Goal: Information Seeking & Learning: Learn about a topic

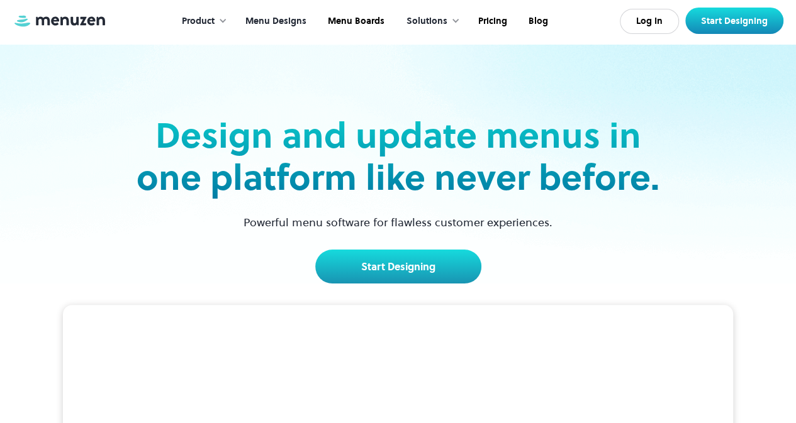
click at [289, 9] on link "Menu Designs" at bounding box center [274, 21] width 82 height 39
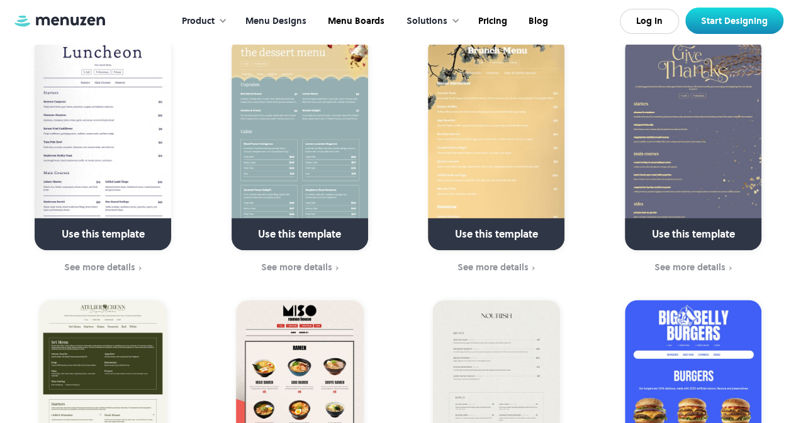
scroll to position [633, 0]
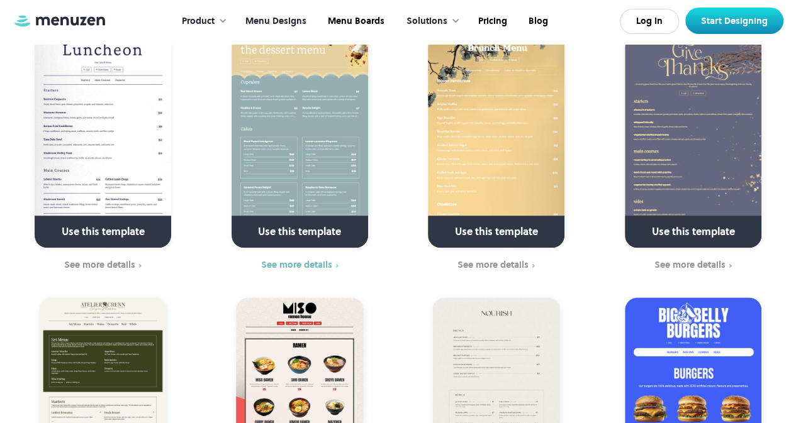
click at [292, 260] on div "See more details" at bounding box center [296, 265] width 71 height 10
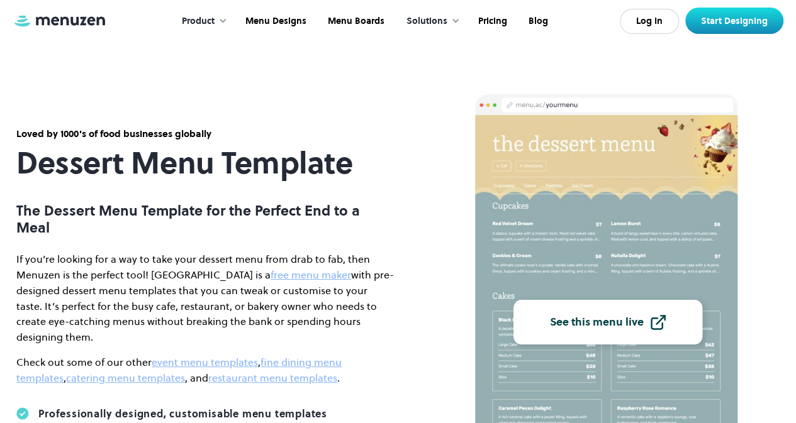
click at [589, 328] on div "See this menu live" at bounding box center [597, 321] width 94 height 11
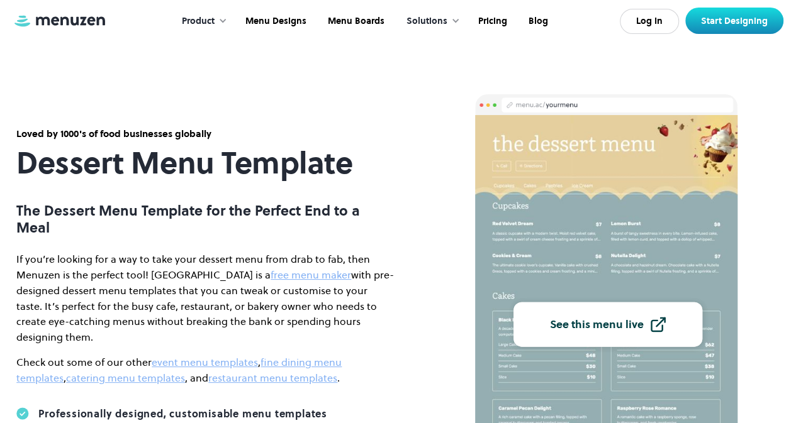
scroll to position [101, 0]
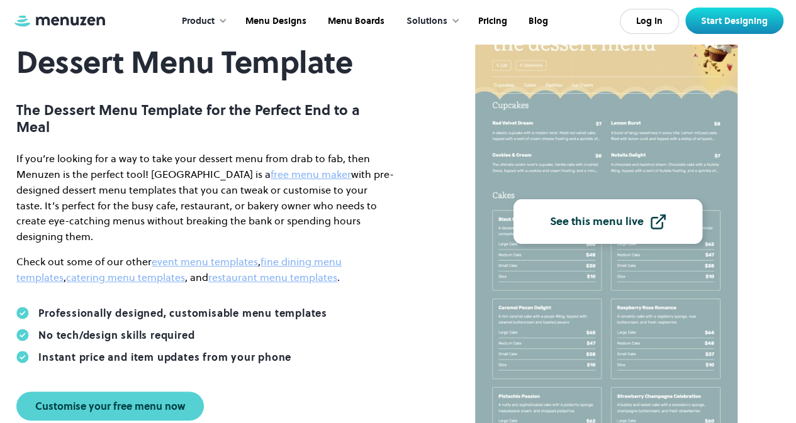
click at [640, 225] on div "See this menu live" at bounding box center [597, 221] width 94 height 11
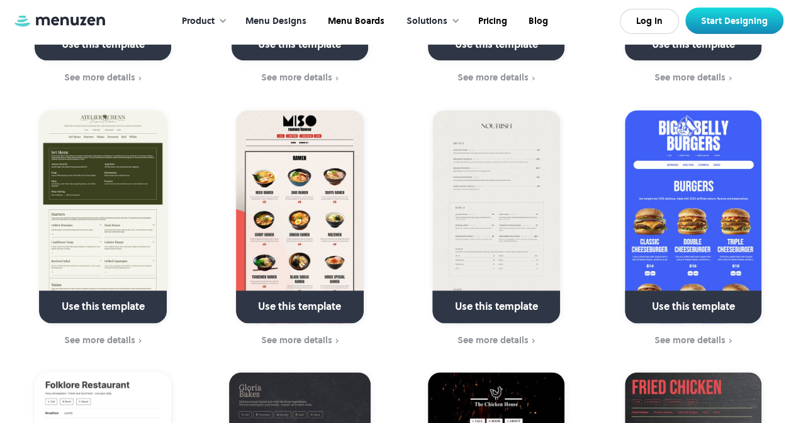
scroll to position [834, 0]
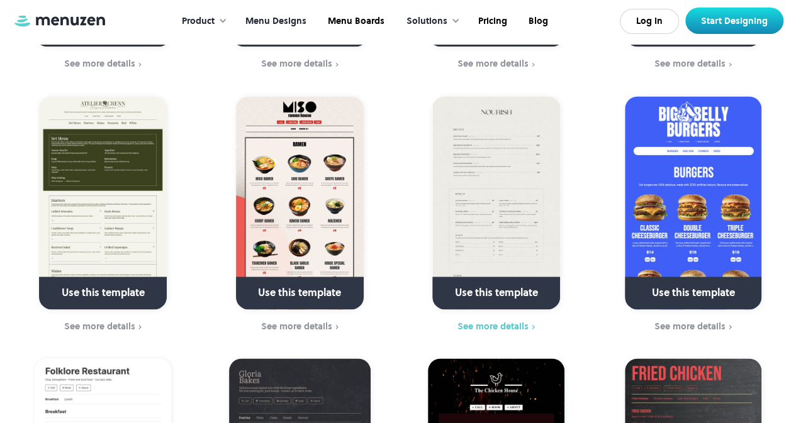
click at [508, 321] on div "See more details" at bounding box center [492, 326] width 71 height 10
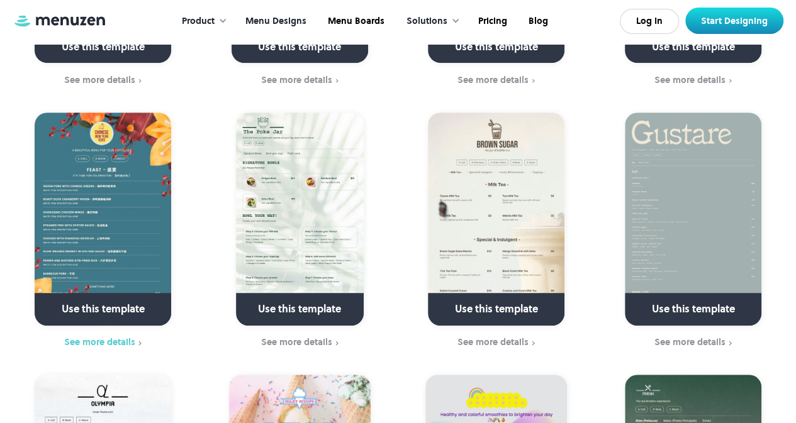
scroll to position [2897, 0]
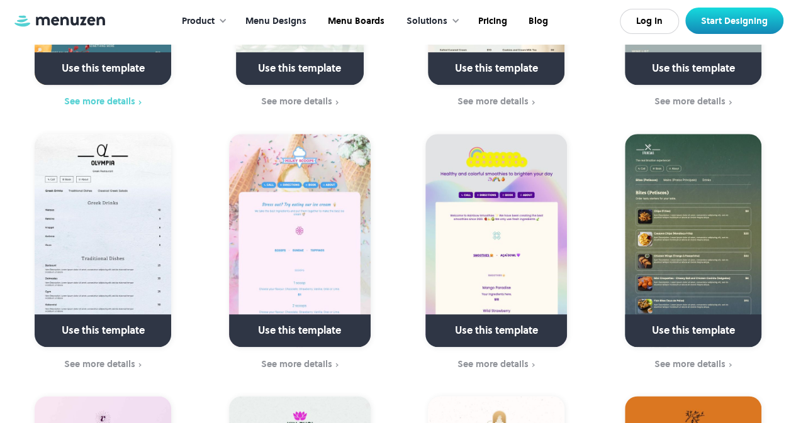
click at [124, 96] on div "See more details" at bounding box center [99, 101] width 71 height 10
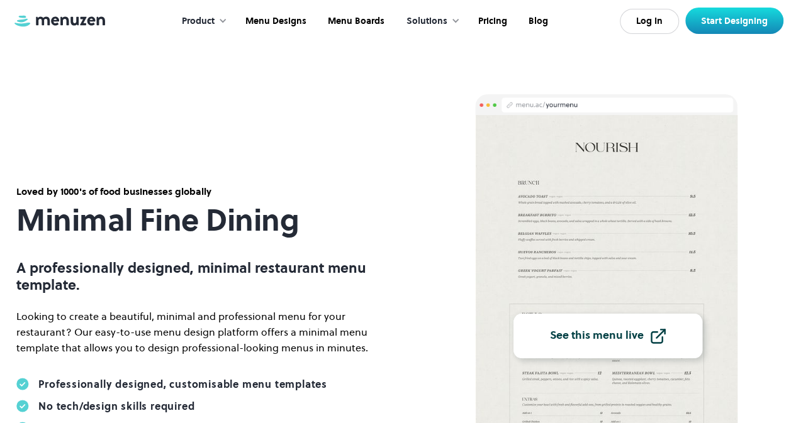
click at [582, 337] on div "See this menu live" at bounding box center [597, 335] width 94 height 11
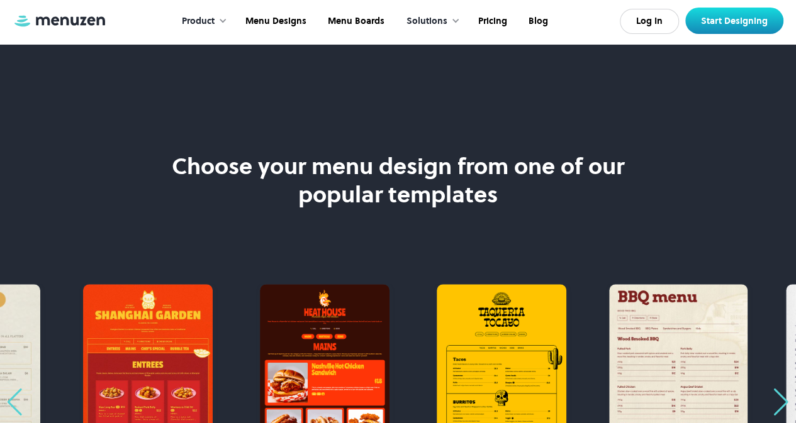
scroll to position [1000, 0]
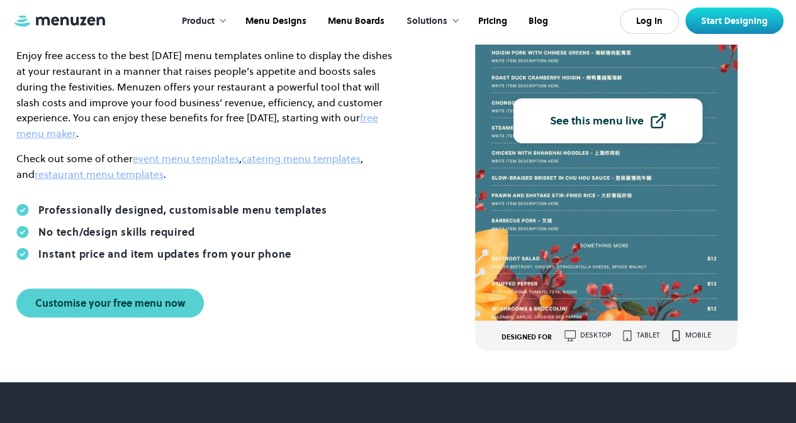
scroll to position [203, 0]
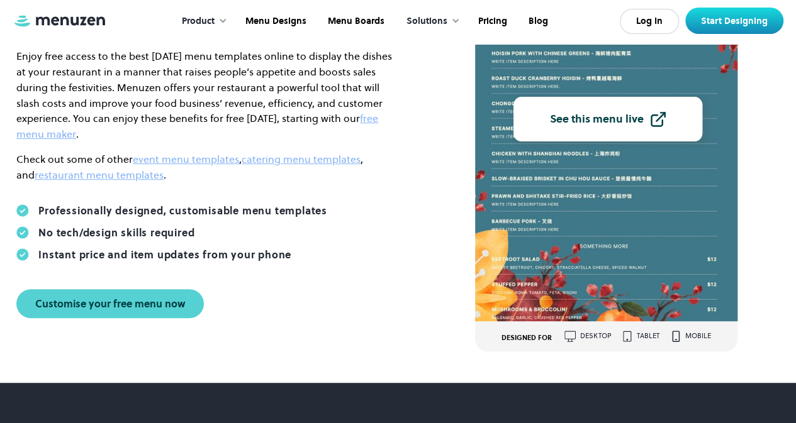
click at [627, 118] on div "See this menu live" at bounding box center [597, 118] width 94 height 11
